Goal: Information Seeking & Learning: Learn about a topic

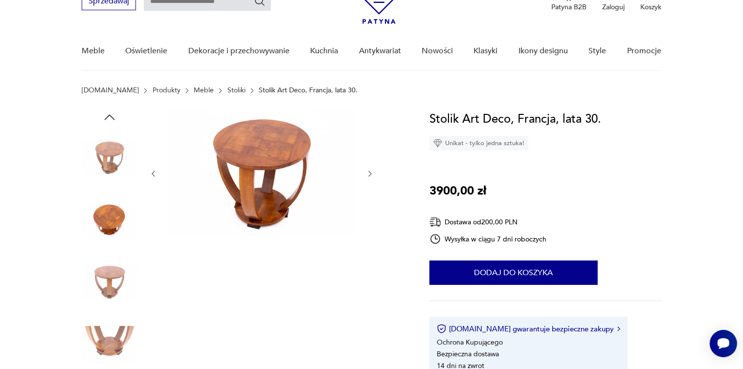
scroll to position [35, 0]
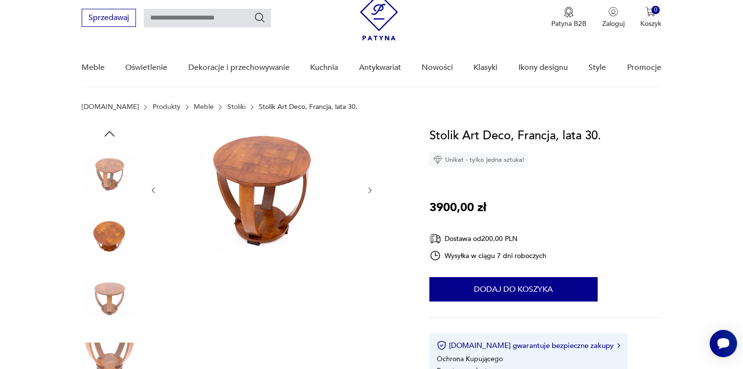
click at [108, 184] on img at bounding box center [110, 174] width 56 height 56
click at [106, 298] on img at bounding box center [110, 299] width 56 height 56
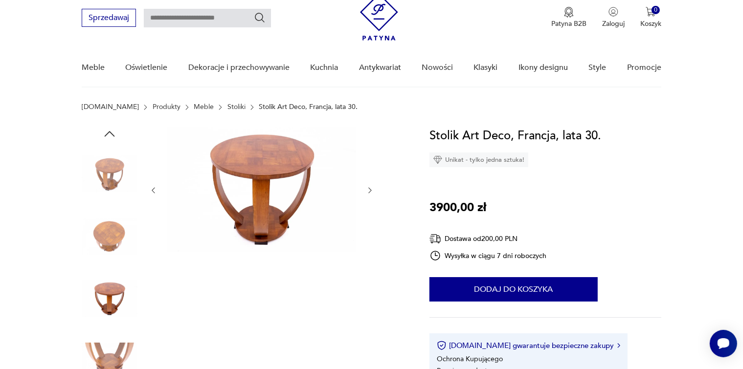
click at [110, 345] on img at bounding box center [110, 361] width 56 height 56
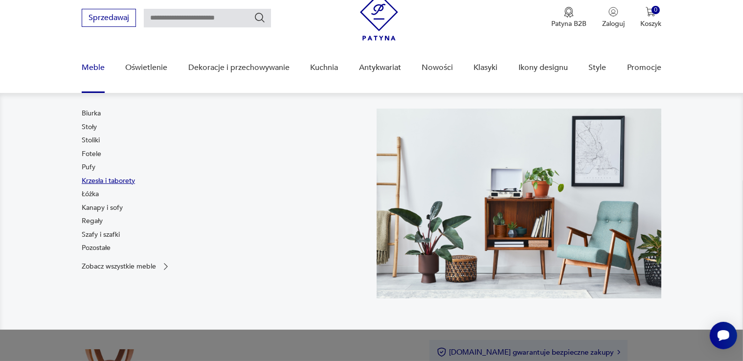
click at [92, 181] on link "Krzesła i taborety" at bounding box center [108, 181] width 53 height 10
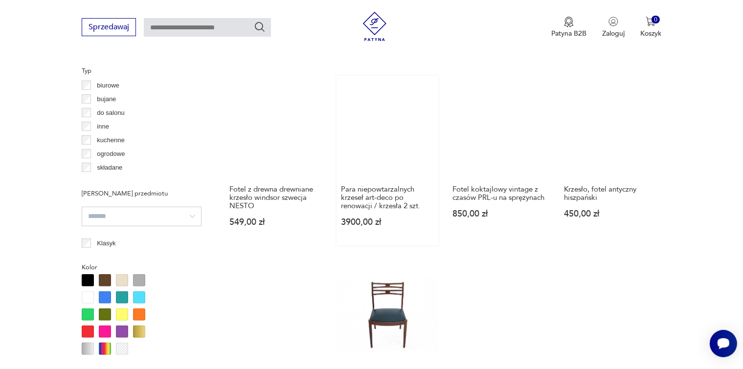
scroll to position [894, 0]
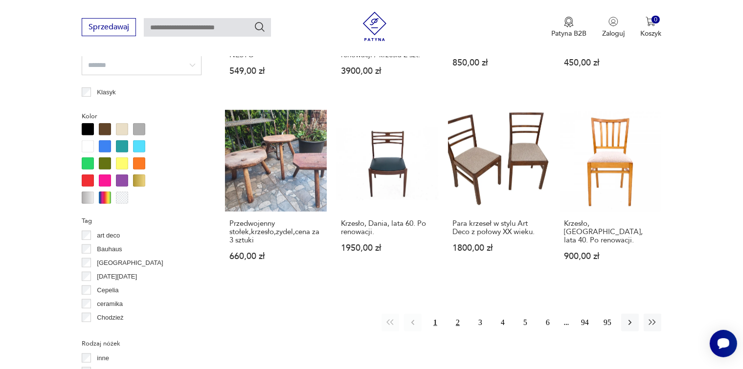
click at [456, 314] on button "2" at bounding box center [458, 323] width 18 height 18
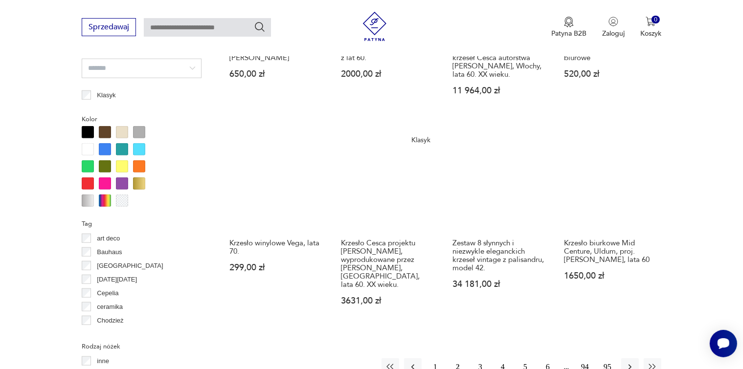
scroll to position [895, 0]
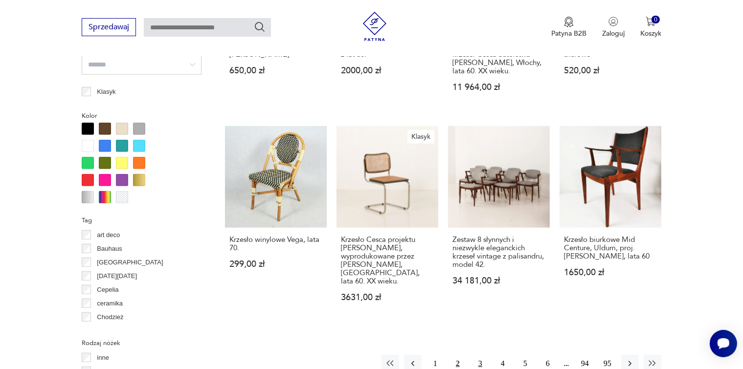
click at [479, 355] on button "3" at bounding box center [480, 364] width 18 height 18
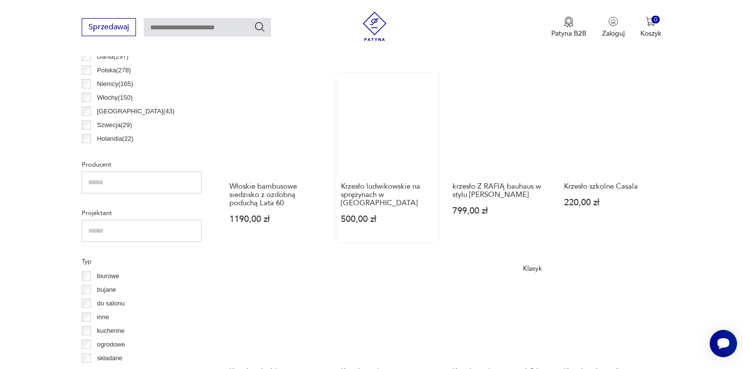
scroll to position [503, 0]
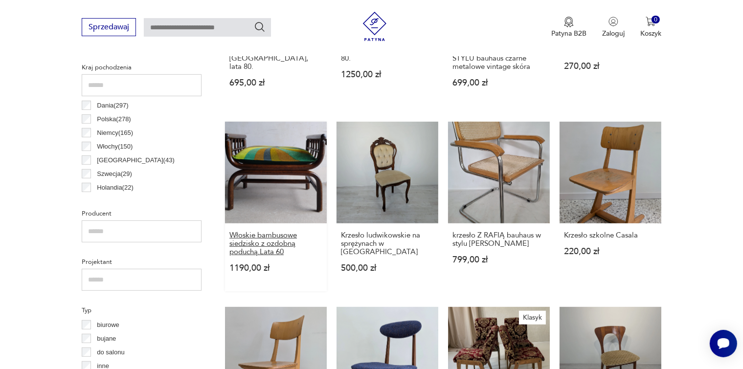
click at [268, 233] on h3 "Włoskie bambusowe siedzisko z ozdobną poduchą.Lata 60" at bounding box center [275, 243] width 93 height 25
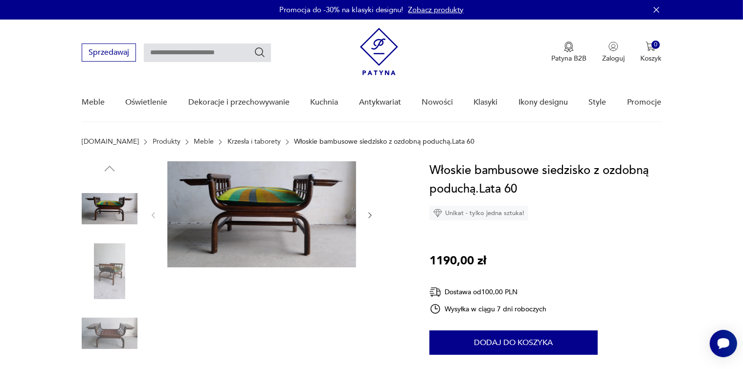
click at [267, 226] on img at bounding box center [261, 214] width 189 height 106
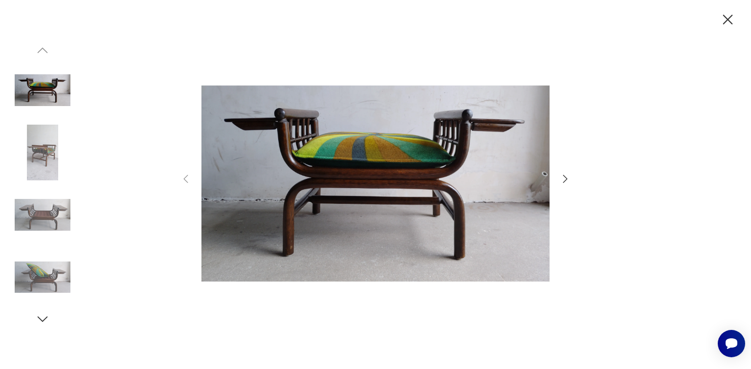
click at [565, 177] on icon "button" at bounding box center [565, 179] width 4 height 8
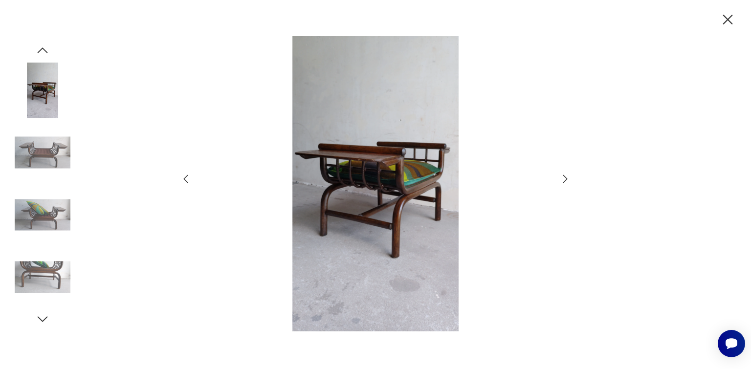
click at [565, 177] on icon "button" at bounding box center [565, 179] width 4 height 8
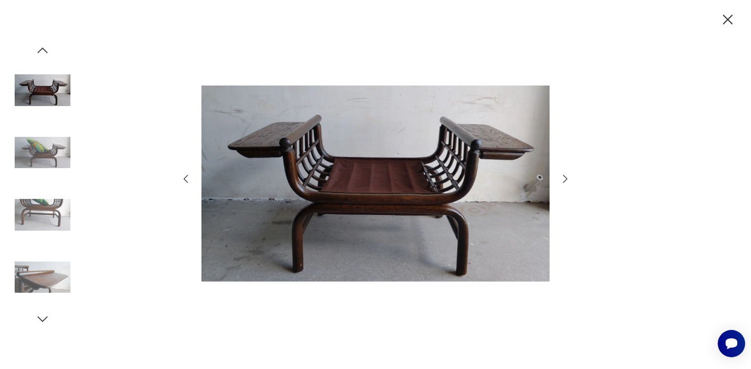
click at [565, 178] on icon "button" at bounding box center [565, 179] width 12 height 12
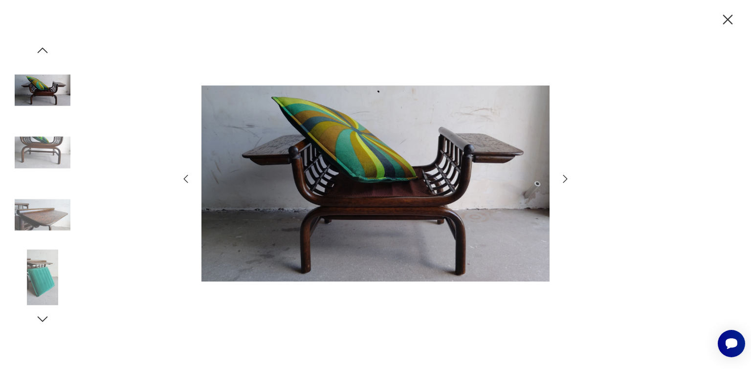
click at [565, 178] on icon "button" at bounding box center [565, 179] width 12 height 12
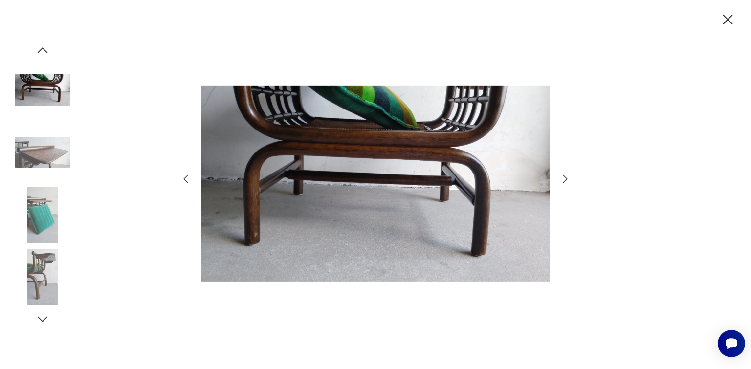
click at [565, 178] on icon "button" at bounding box center [565, 179] width 12 height 12
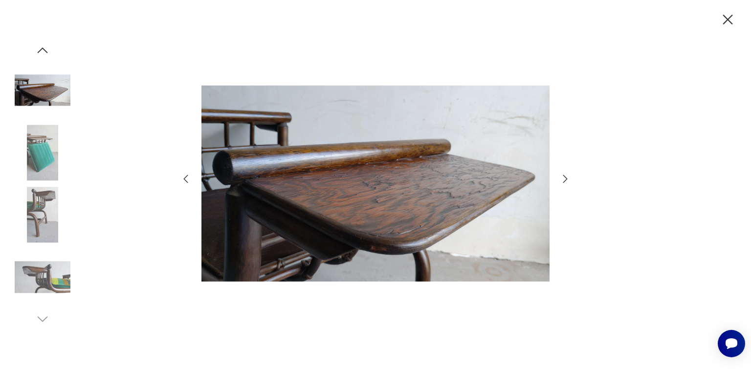
click at [565, 178] on icon "button" at bounding box center [565, 179] width 12 height 12
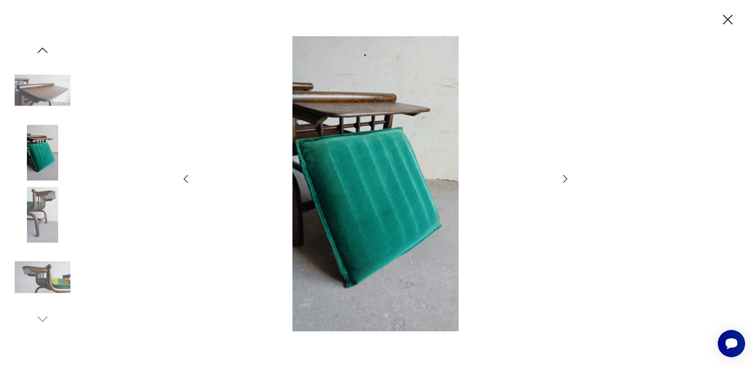
click at [565, 178] on icon "button" at bounding box center [565, 179] width 12 height 12
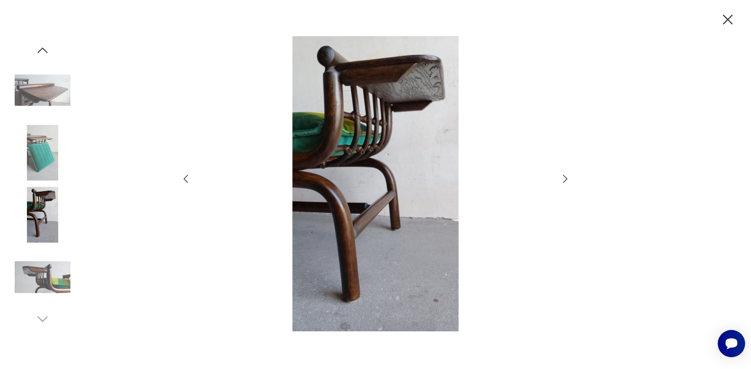
click at [565, 178] on icon "button" at bounding box center [565, 179] width 12 height 12
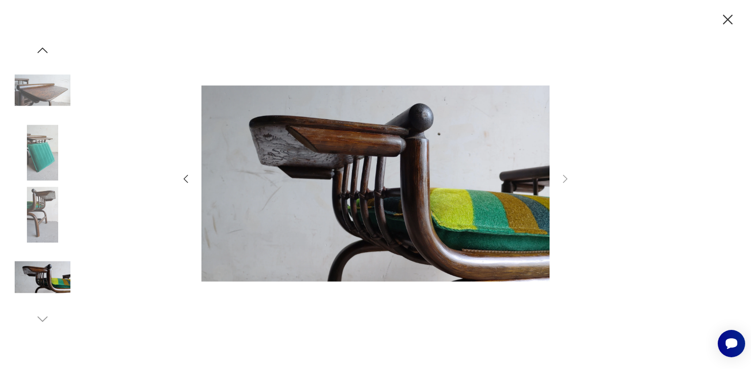
click at [564, 178] on icon "button" at bounding box center [565, 179] width 12 height 12
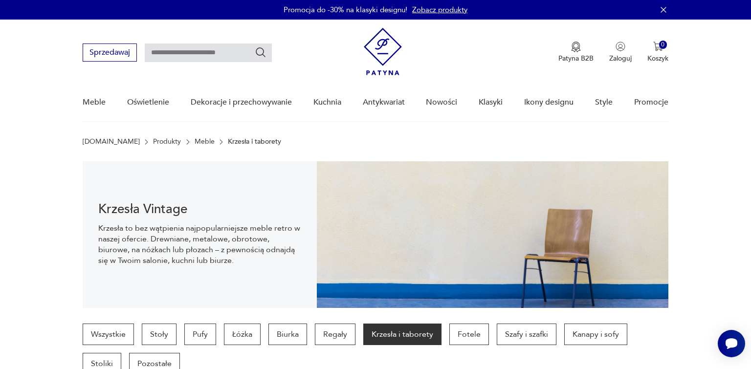
scroll to position [503, 0]
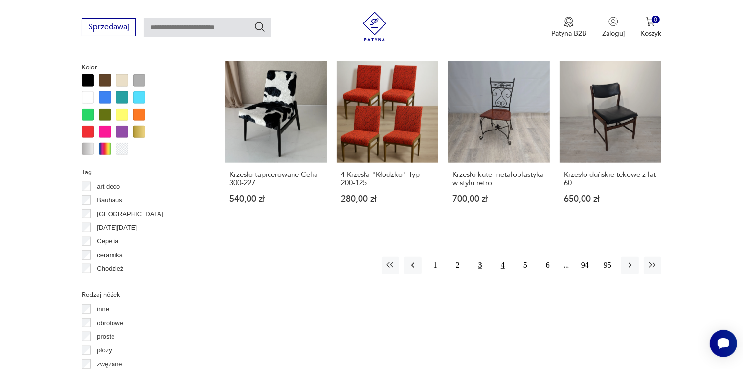
click at [503, 257] on button "4" at bounding box center [503, 266] width 18 height 18
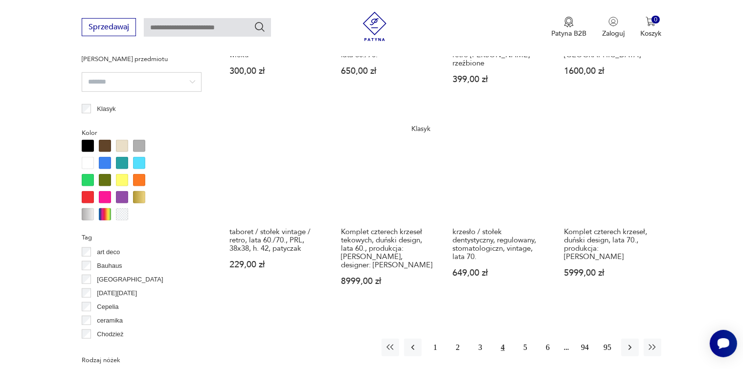
scroll to position [1041, 0]
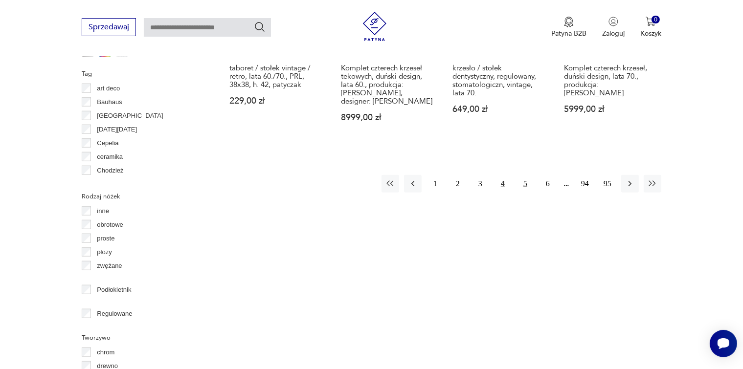
click at [524, 175] on button "5" at bounding box center [525, 184] width 18 height 18
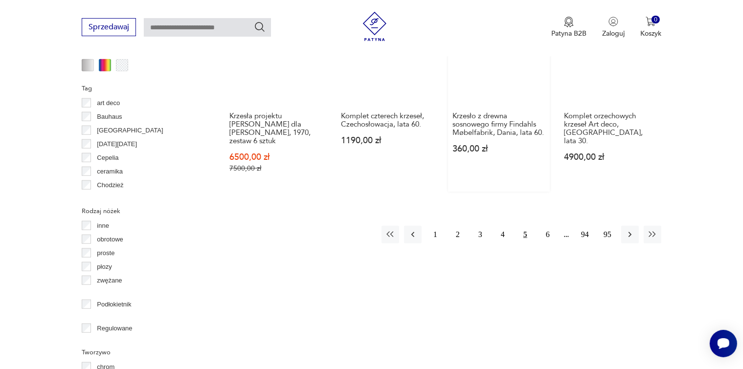
scroll to position [1139, 0]
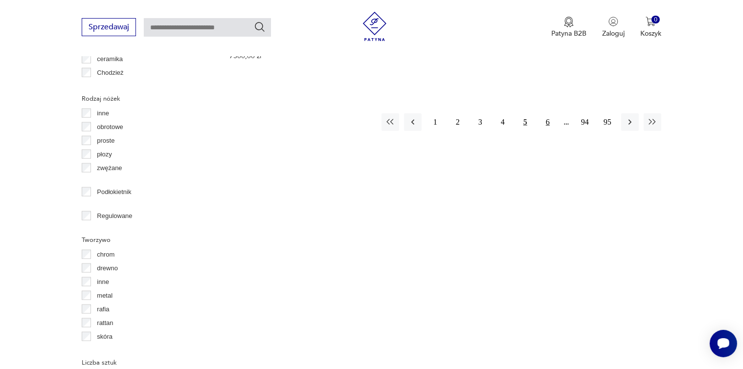
click at [547, 113] on button "6" at bounding box center [548, 122] width 18 height 18
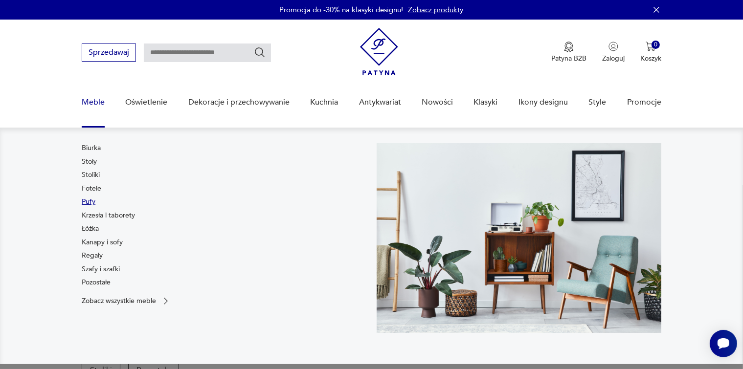
click at [85, 200] on link "Pufy" at bounding box center [89, 202] width 14 height 10
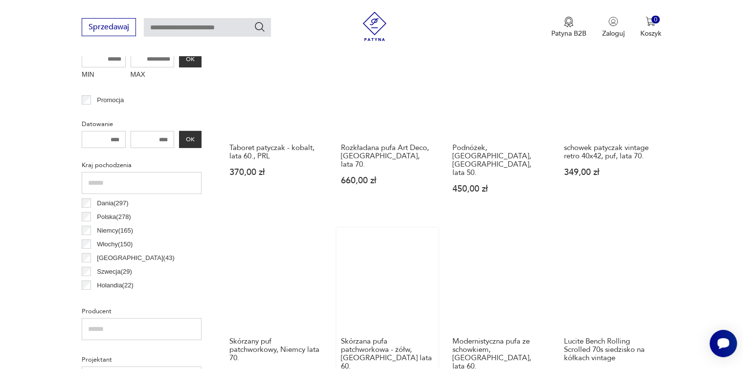
scroll to position [455, 0]
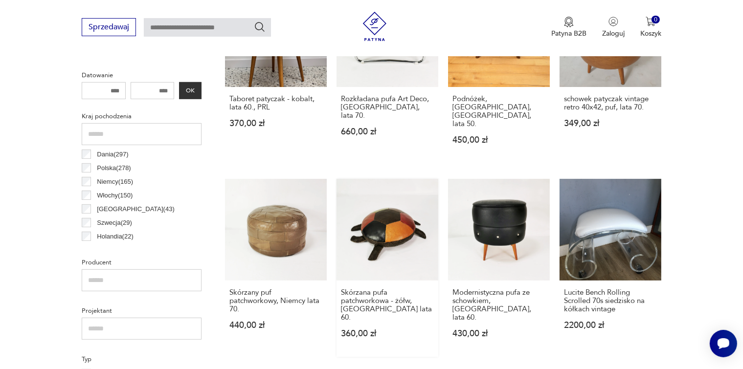
click at [386, 215] on link "Skórzana pufa patchworkowa - żółw, [GEOGRAPHIC_DATA] lata 60. 360,00 zł" at bounding box center [387, 268] width 102 height 178
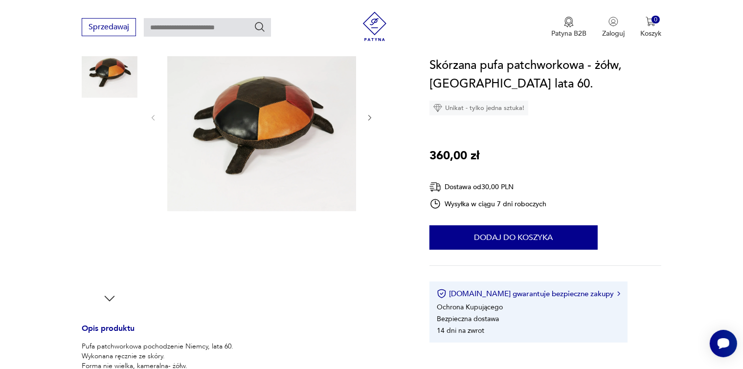
scroll to position [49, 0]
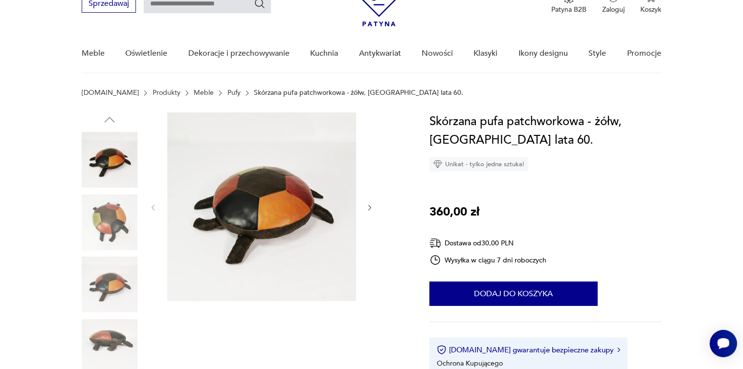
click at [370, 208] on icon "button" at bounding box center [370, 208] width 8 height 8
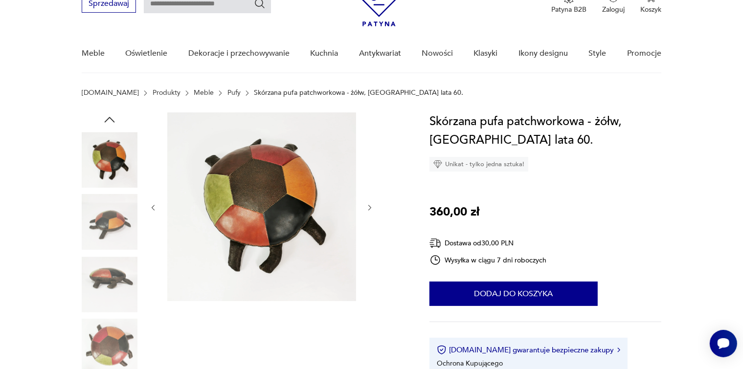
click at [370, 208] on icon "button" at bounding box center [370, 208] width 8 height 8
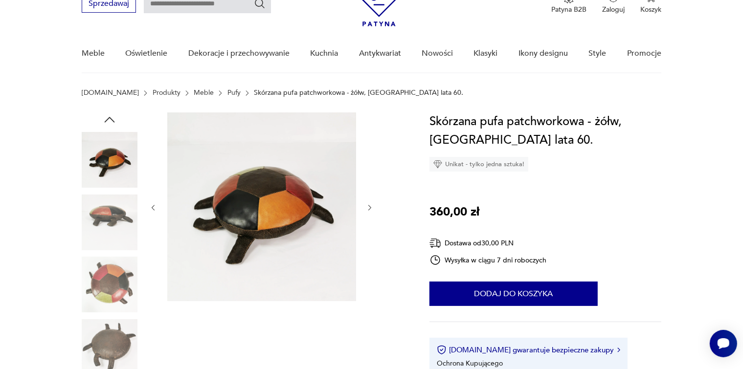
click at [370, 208] on icon "button" at bounding box center [370, 208] width 8 height 8
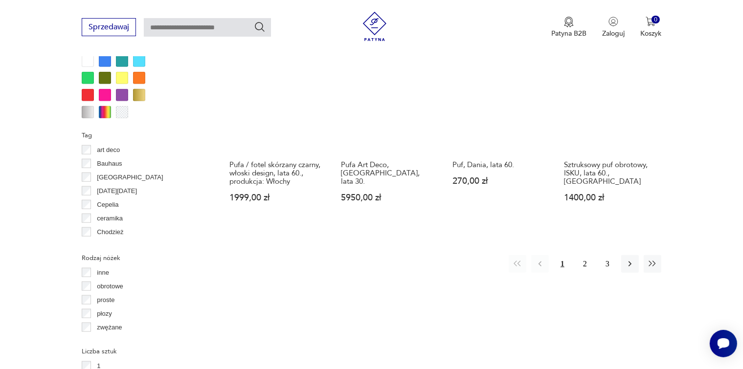
scroll to position [978, 0]
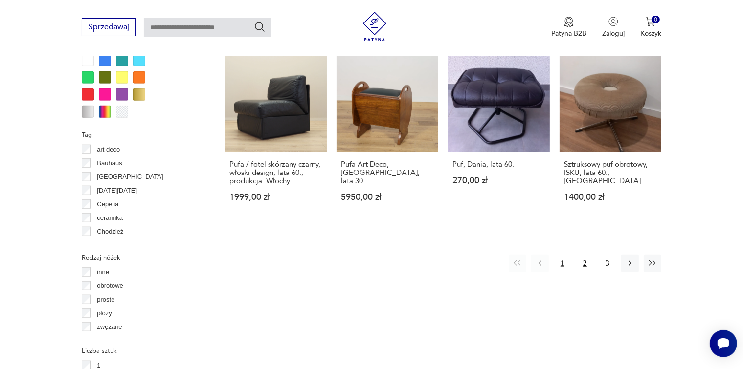
click at [583, 255] on button "2" at bounding box center [585, 264] width 18 height 18
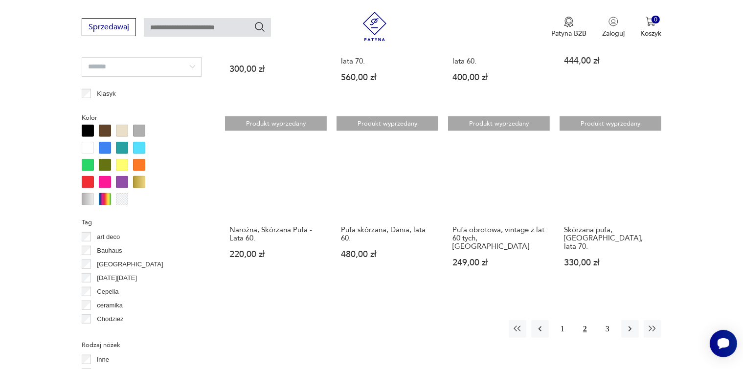
scroll to position [895, 0]
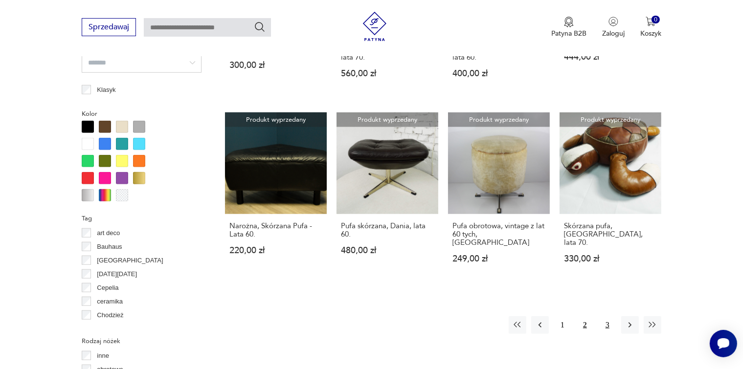
click at [608, 316] on button "3" at bounding box center [607, 325] width 18 height 18
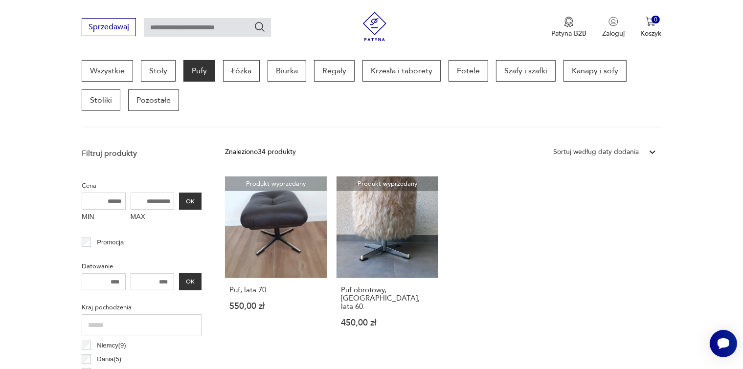
scroll to position [259, 0]
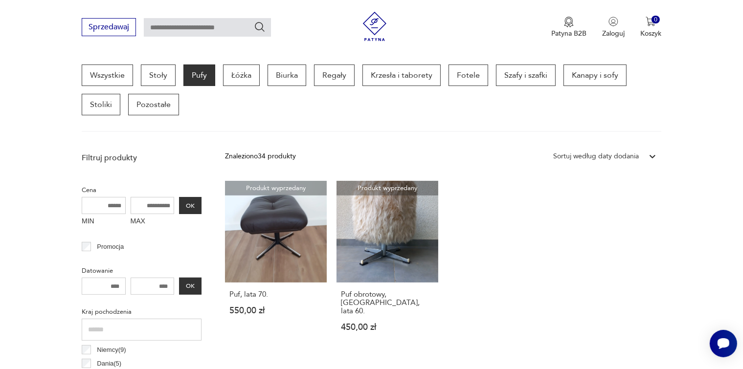
scroll to position [895, 0]
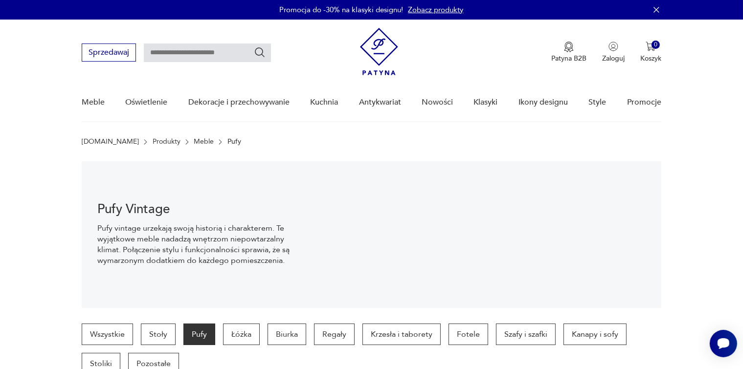
click at [204, 53] on input "text" at bounding box center [207, 53] width 127 height 19
type input "*********"
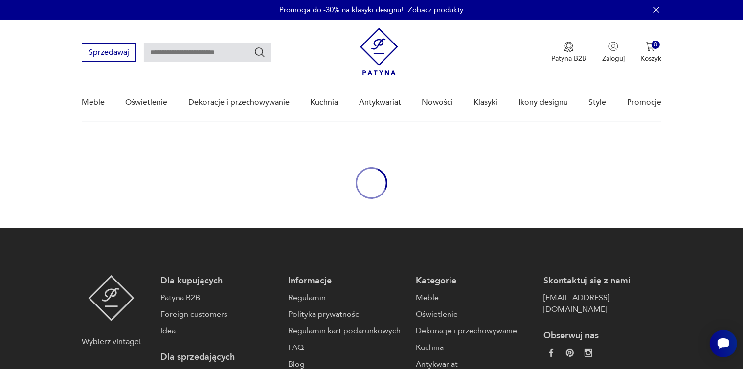
type input "*********"
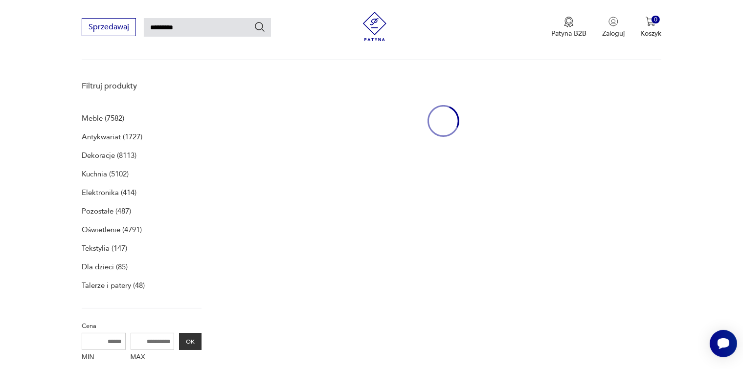
scroll to position [126, 0]
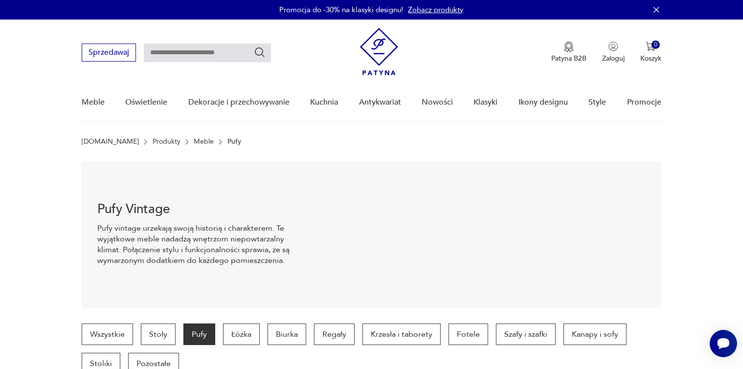
click at [164, 50] on input "text" at bounding box center [207, 53] width 127 height 19
type input "*******"
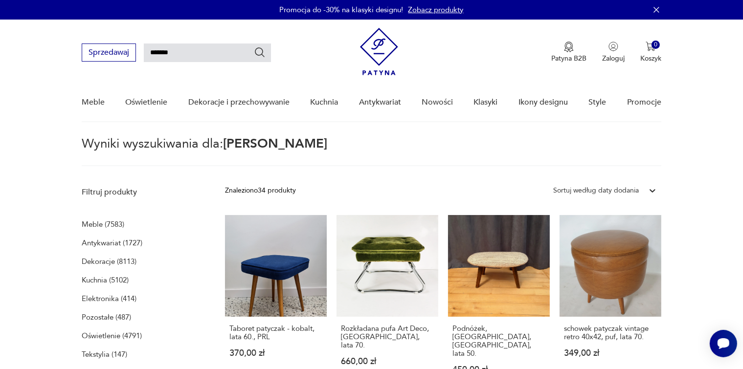
type input "*******"
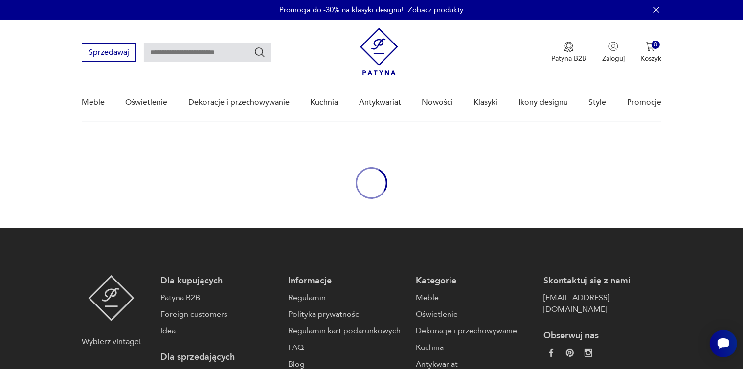
type input "*******"
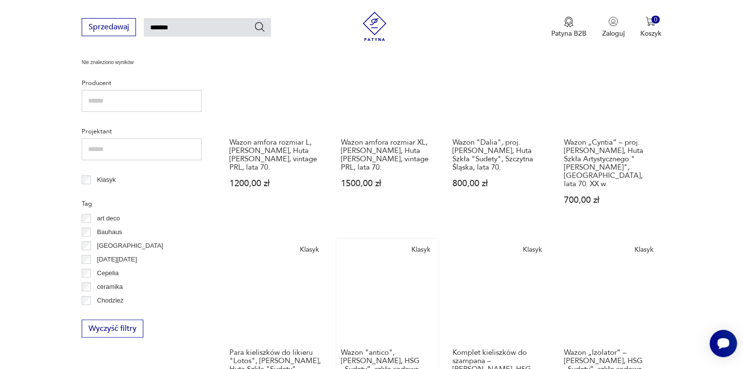
scroll to position [468, 0]
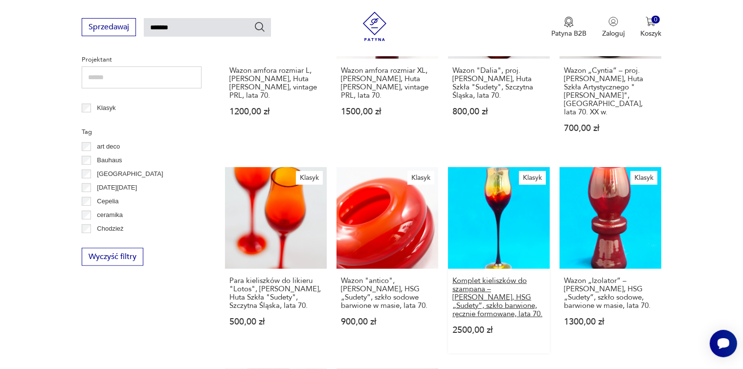
click at [479, 277] on h3 "Komplet kieliszków do szampana – [PERSON_NAME], HSG „Sudety”, szkło barwione, r…" at bounding box center [498, 298] width 93 height 42
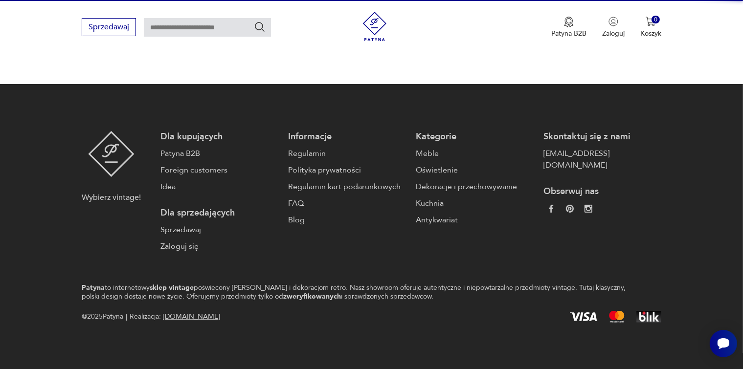
click at [479, 272] on footer "Wybierz vintage! Dla kupujących Patyna B2B Foreign customers Idea Dla sprzedają…" at bounding box center [371, 226] width 743 height 285
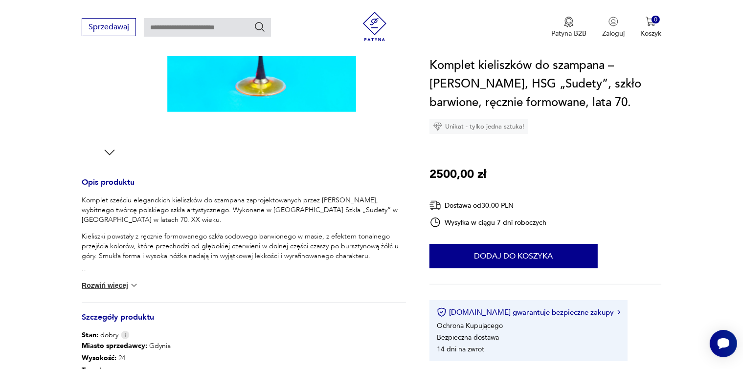
scroll to position [293, 0]
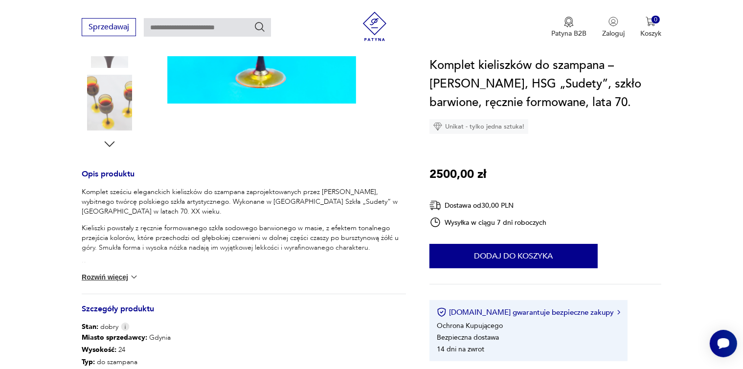
click at [131, 275] on img at bounding box center [134, 277] width 10 height 10
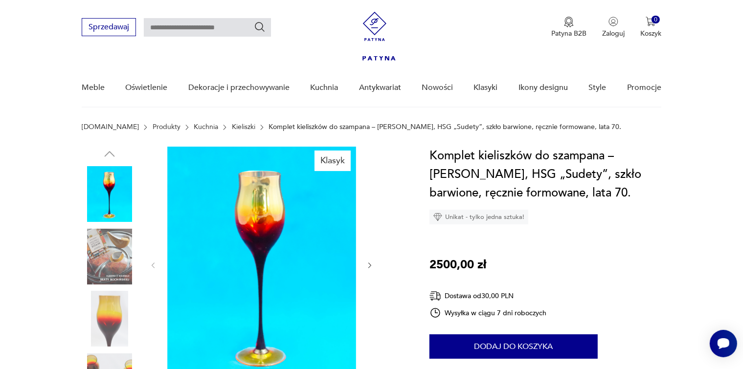
scroll to position [0, 0]
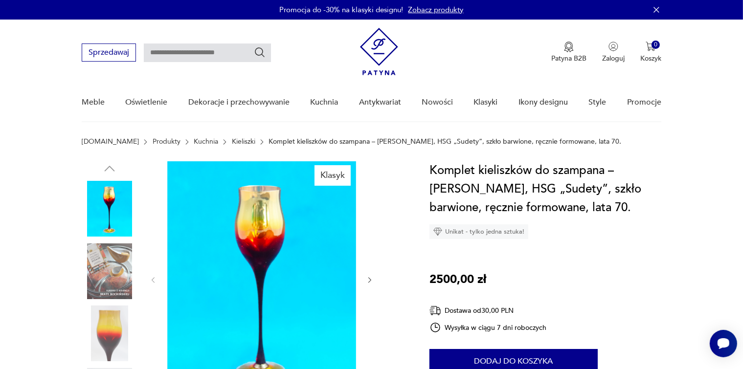
type input "*******"
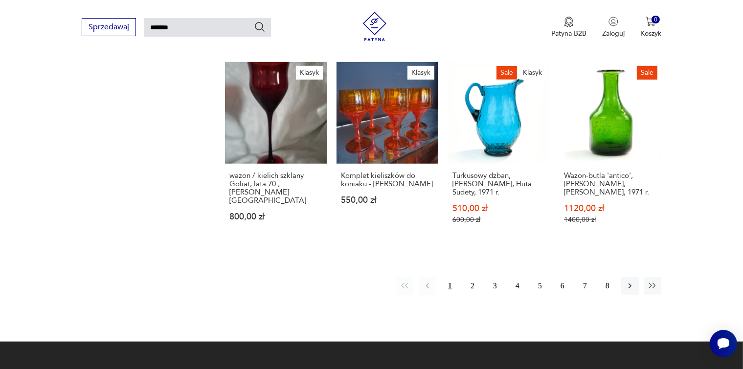
scroll to position [905, 0]
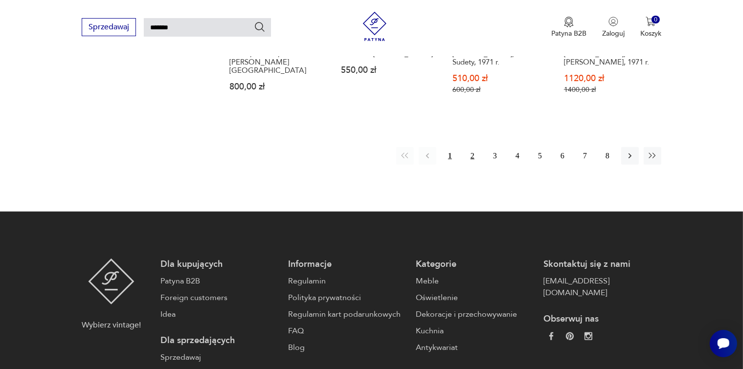
click at [471, 148] on button "2" at bounding box center [472, 156] width 18 height 18
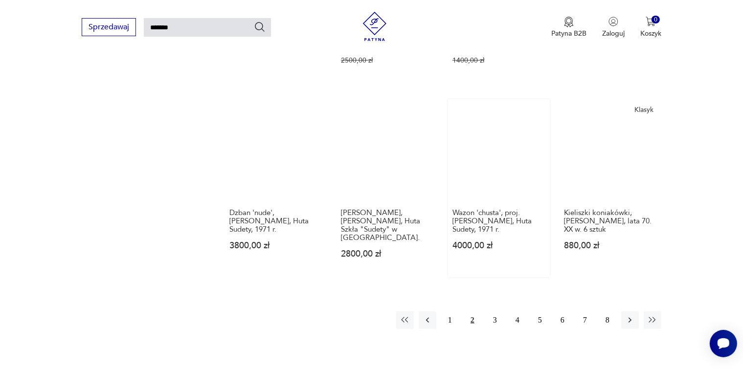
scroll to position [719, 0]
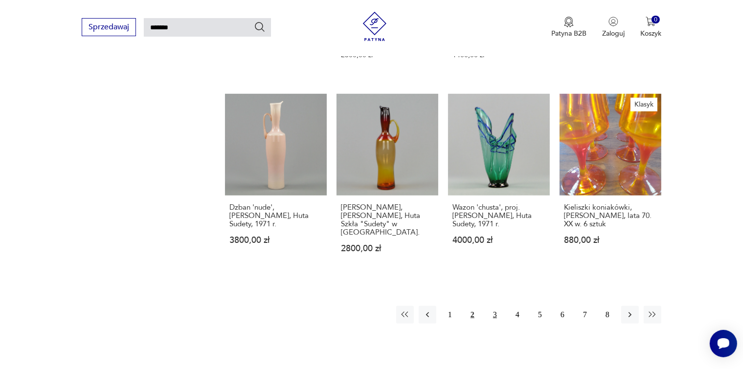
click at [495, 306] on button "3" at bounding box center [495, 315] width 18 height 18
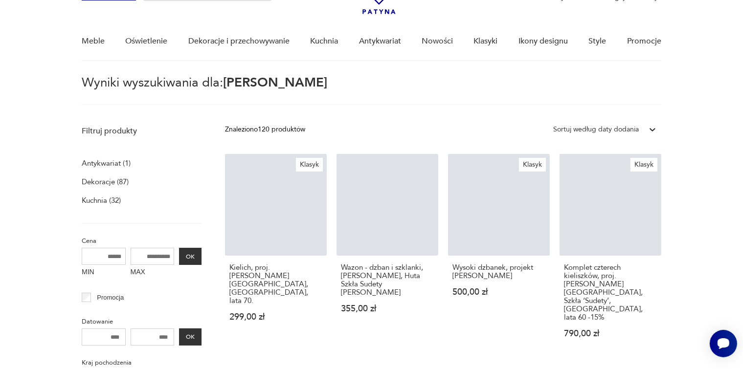
scroll to position [35, 0]
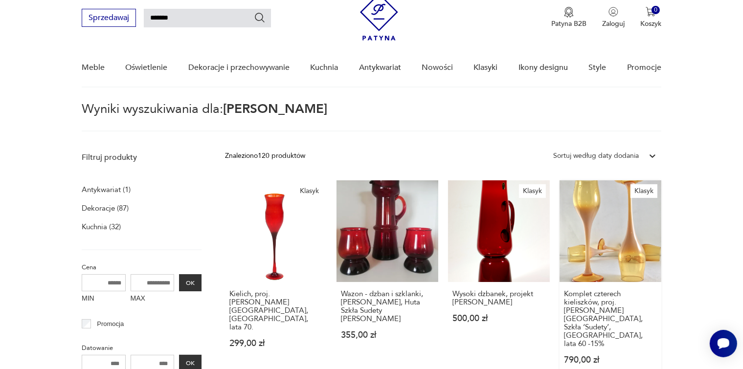
click at [601, 259] on link "Klasyk Komplet czterech kieliszków, proj. [PERSON_NAME][GEOGRAPHIC_DATA], Szkła…" at bounding box center [610, 281] width 102 height 203
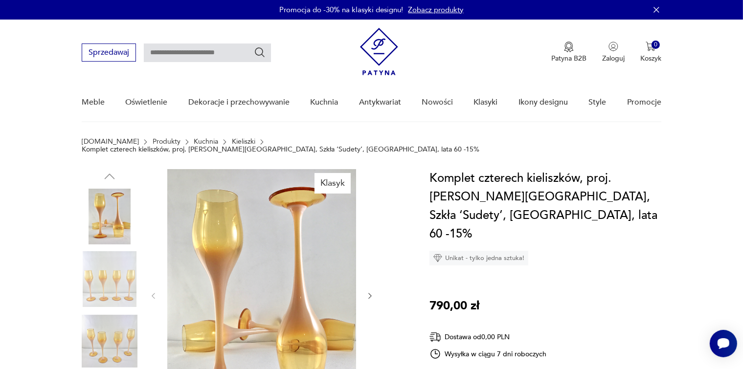
type input "*******"
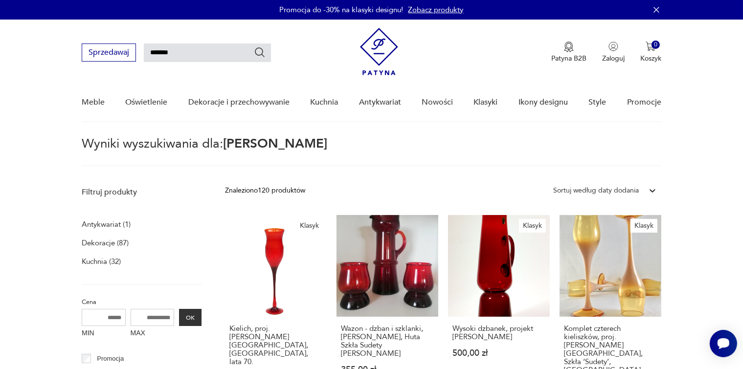
click at [187, 56] on input "*******" at bounding box center [207, 53] width 127 height 19
type input "*"
type input "*****"
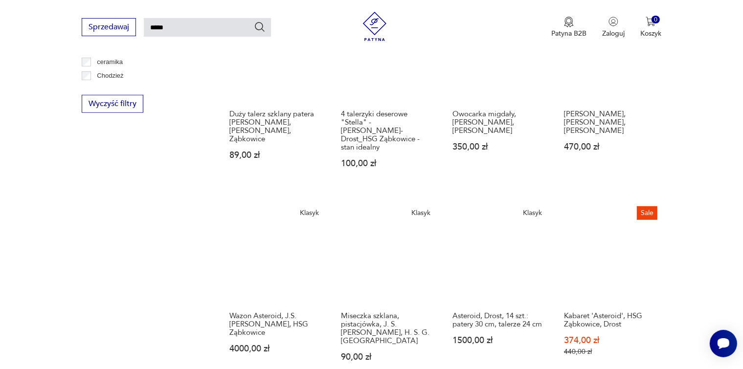
scroll to position [817, 0]
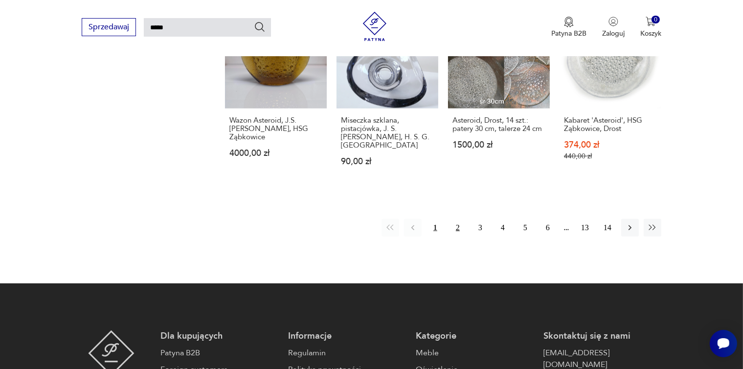
click at [456, 219] on button "2" at bounding box center [458, 228] width 18 height 18
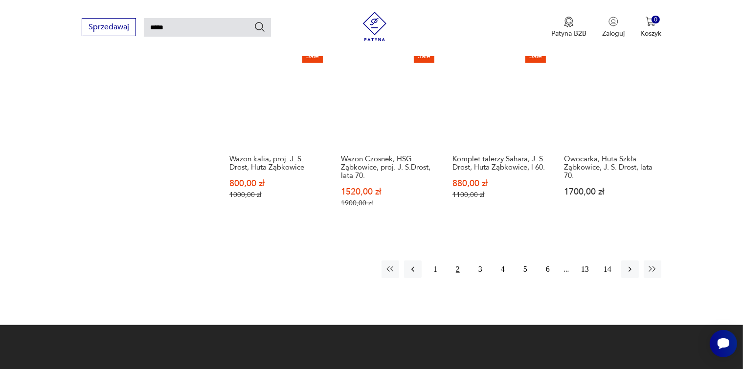
scroll to position [866, 0]
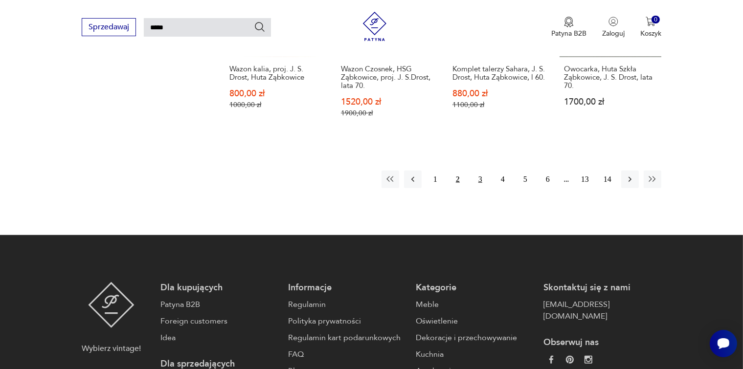
click at [480, 181] on button "3" at bounding box center [480, 180] width 18 height 18
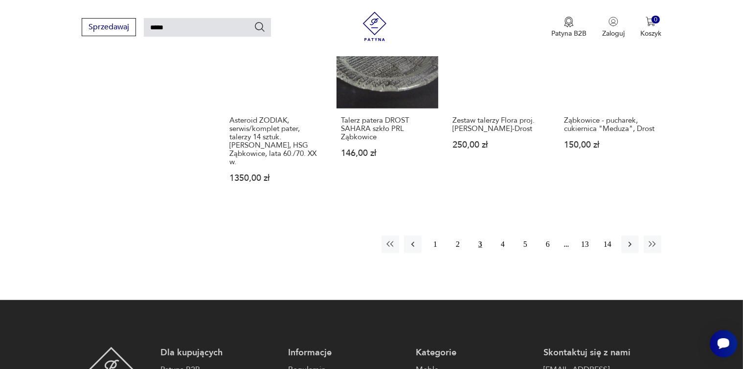
scroll to position [817, 0]
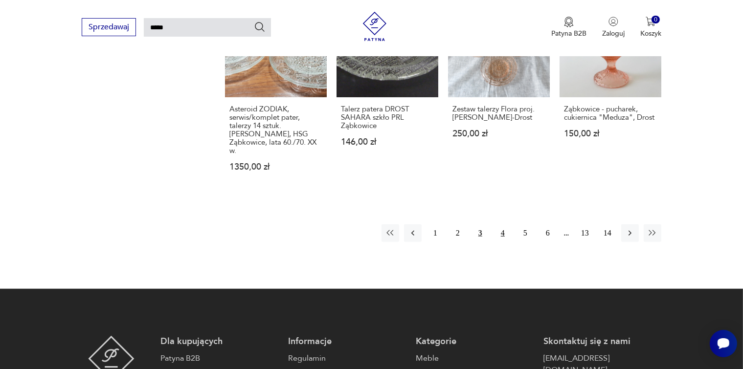
click at [503, 224] on button "4" at bounding box center [503, 233] width 18 height 18
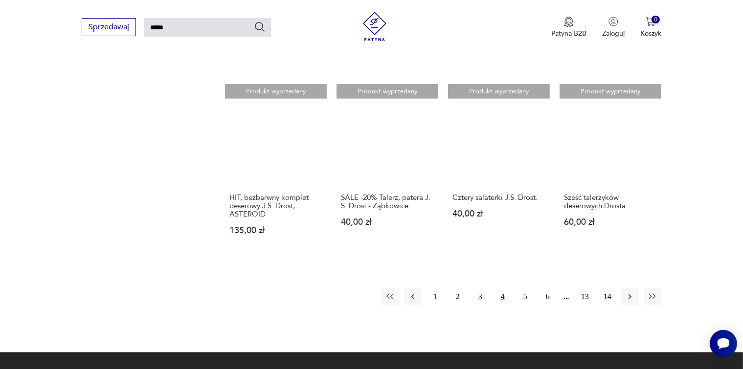
scroll to position [670, 0]
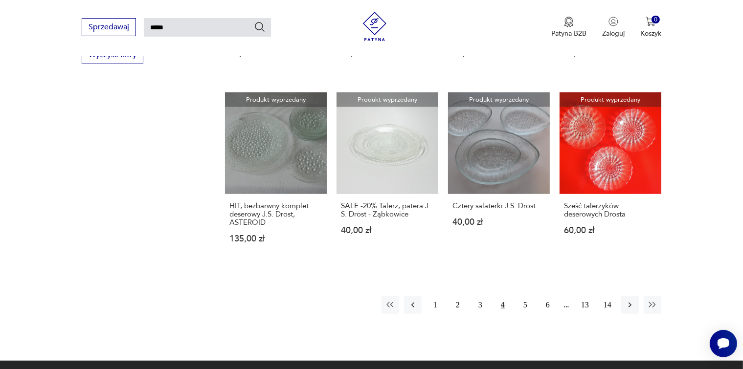
click at [173, 27] on input "*****" at bounding box center [207, 27] width 127 height 19
type input "*"
type input "**********"
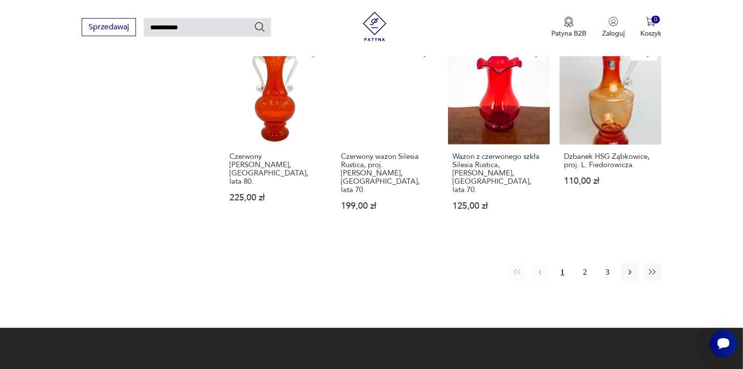
scroll to position [866, 0]
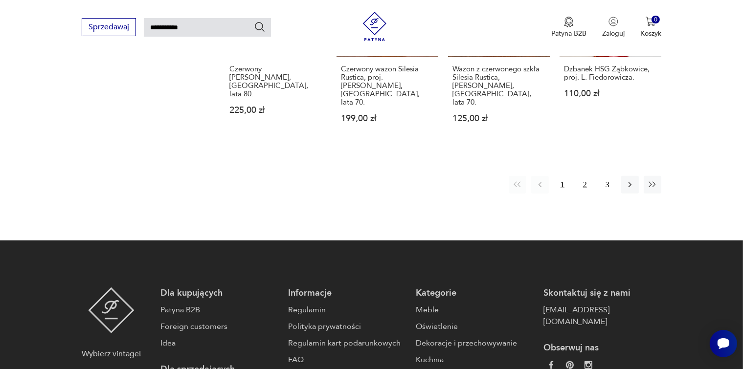
click at [583, 176] on button "2" at bounding box center [585, 185] width 18 height 18
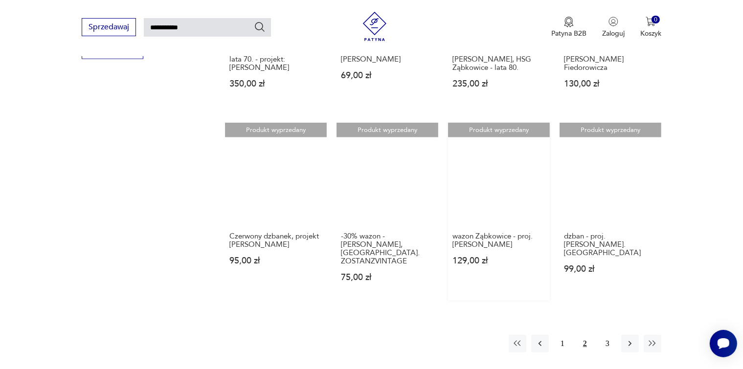
scroll to position [768, 0]
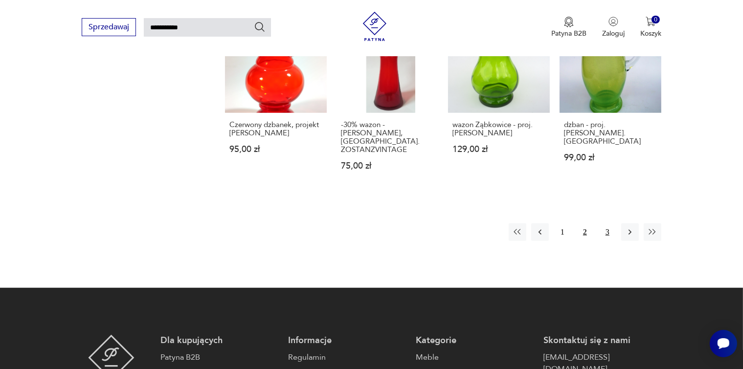
click at [609, 223] on button "3" at bounding box center [607, 232] width 18 height 18
